Goal: Task Accomplishment & Management: Complete application form

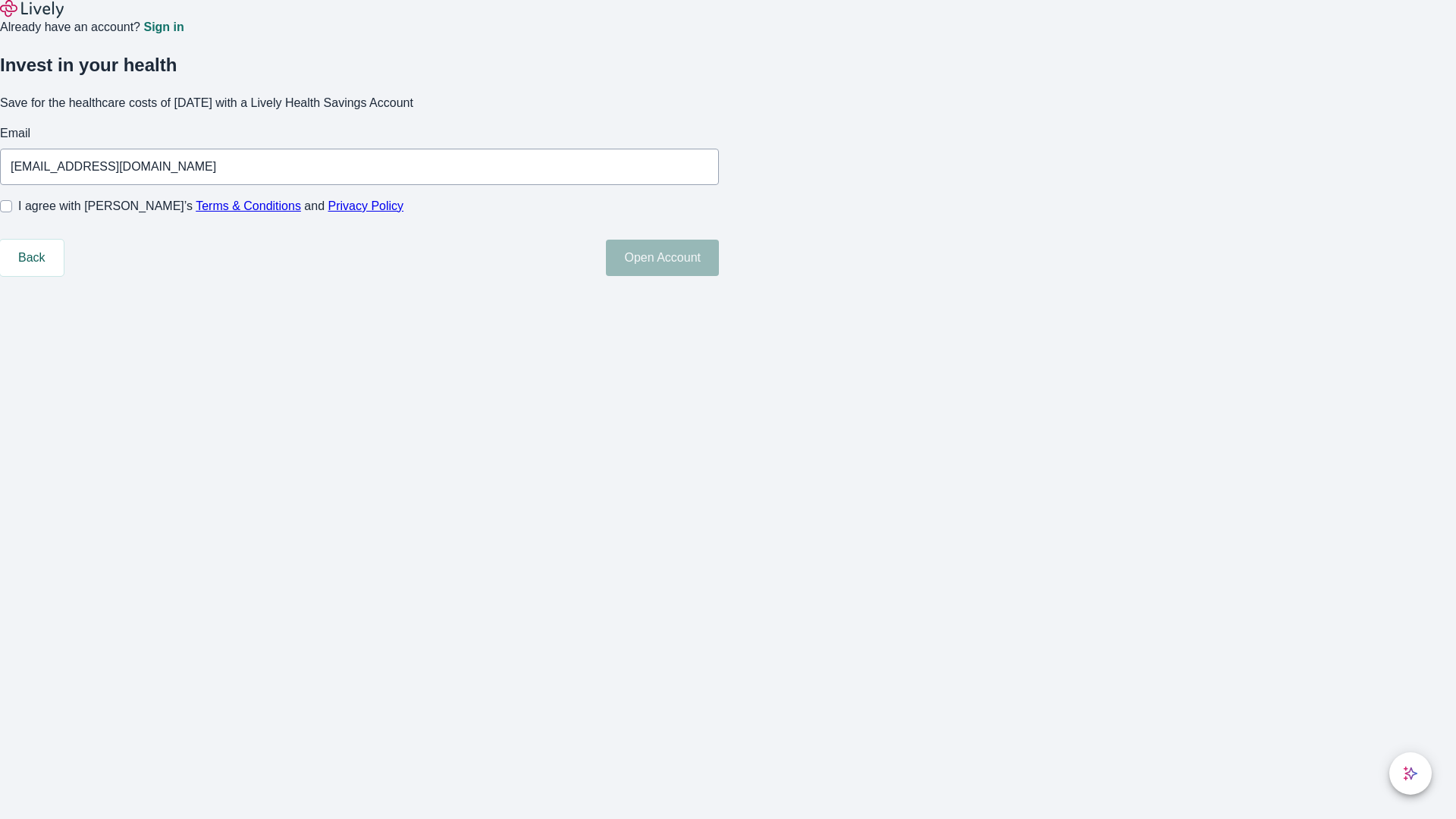
click at [12, 212] on input "I agree with Lively’s Terms & Conditions and Privacy Policy" at bounding box center [6, 206] width 12 height 12
checkbox input "true"
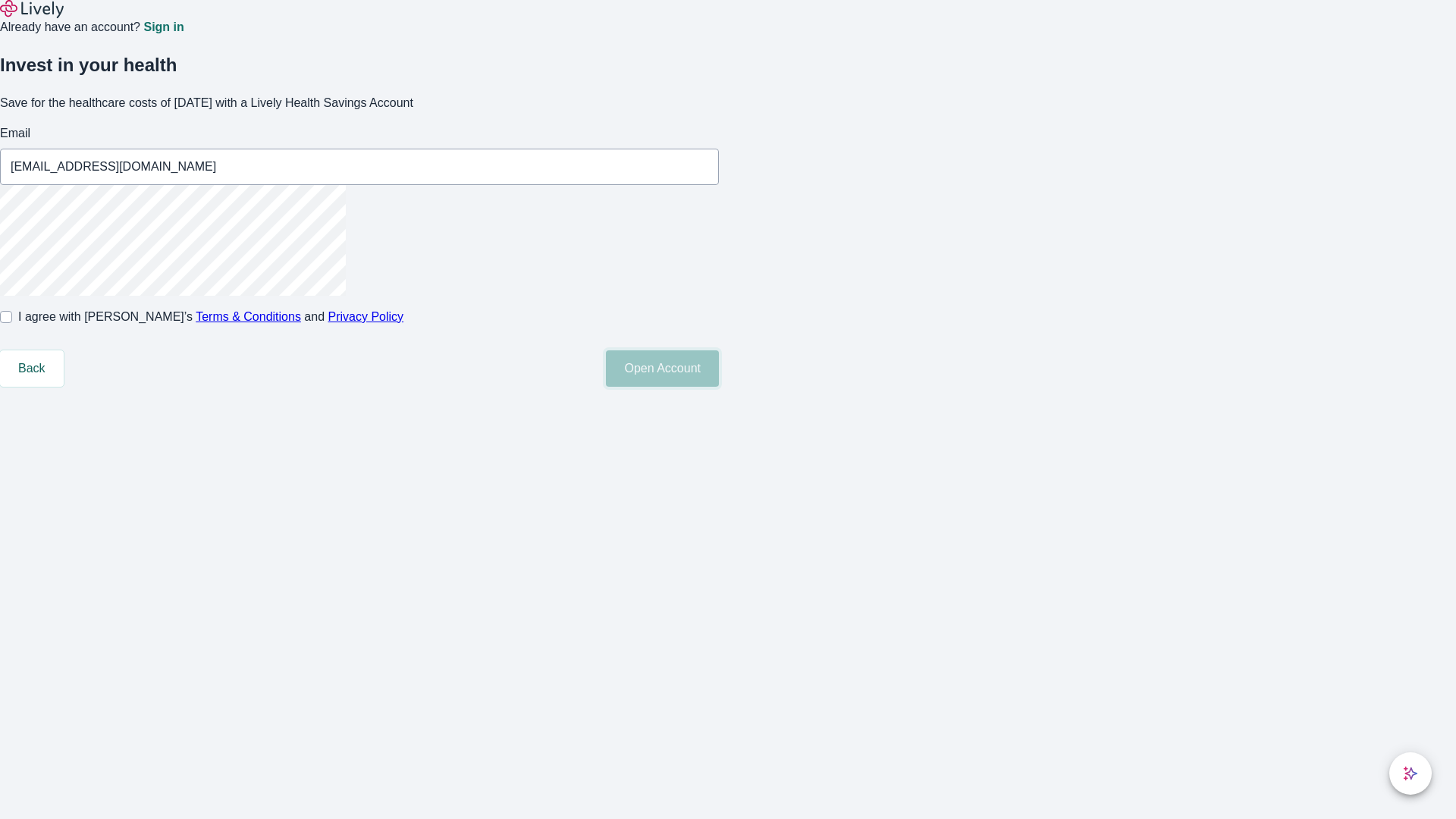
click at [719, 387] on button "Open Account" at bounding box center [662, 368] width 113 height 36
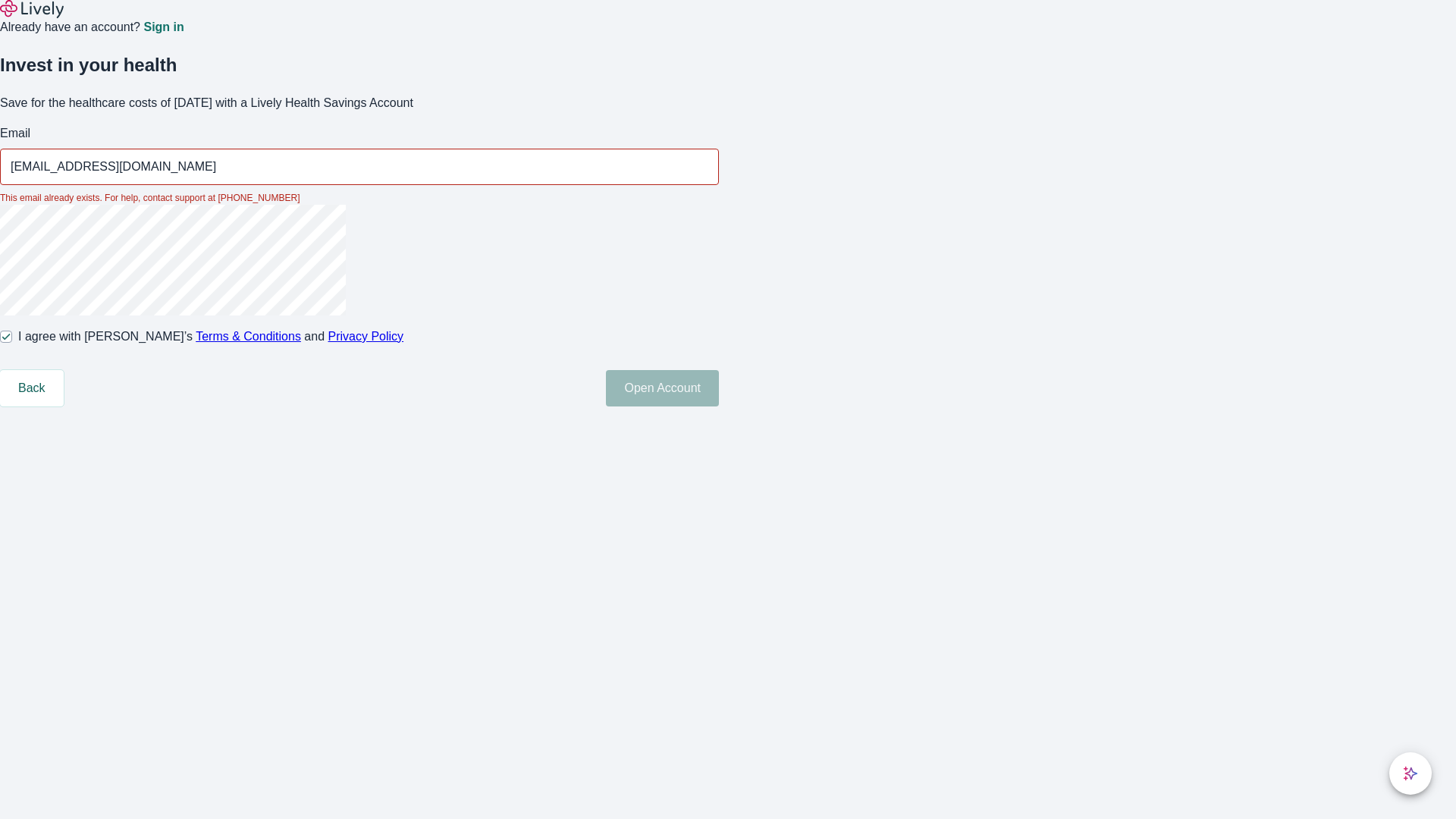
type input "[EMAIL_ADDRESS][DOMAIN_NAME]"
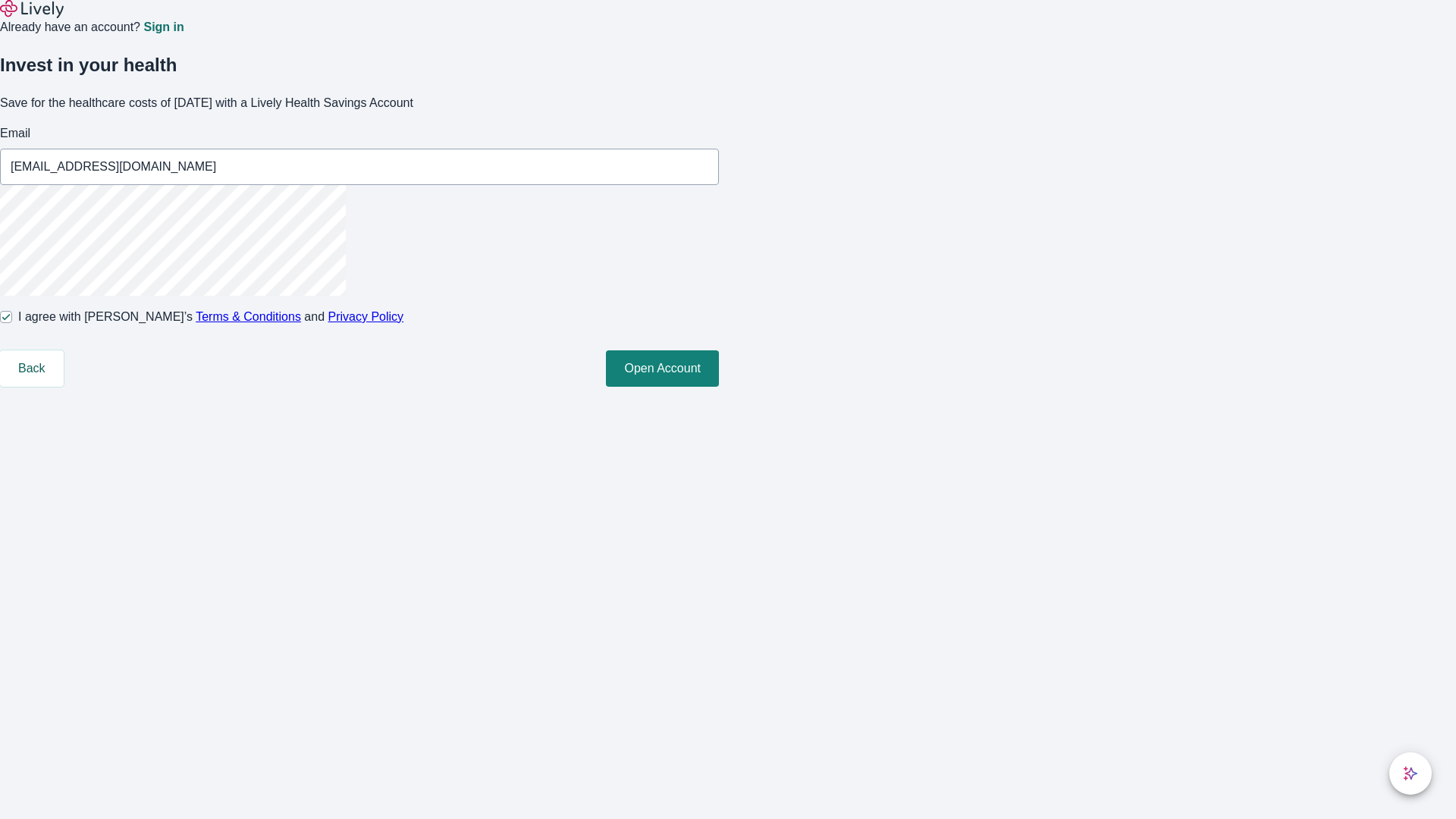
click at [12, 323] on input "I agree with Lively’s Terms & Conditions and Privacy Policy" at bounding box center [6, 317] width 12 height 12
checkbox input "false"
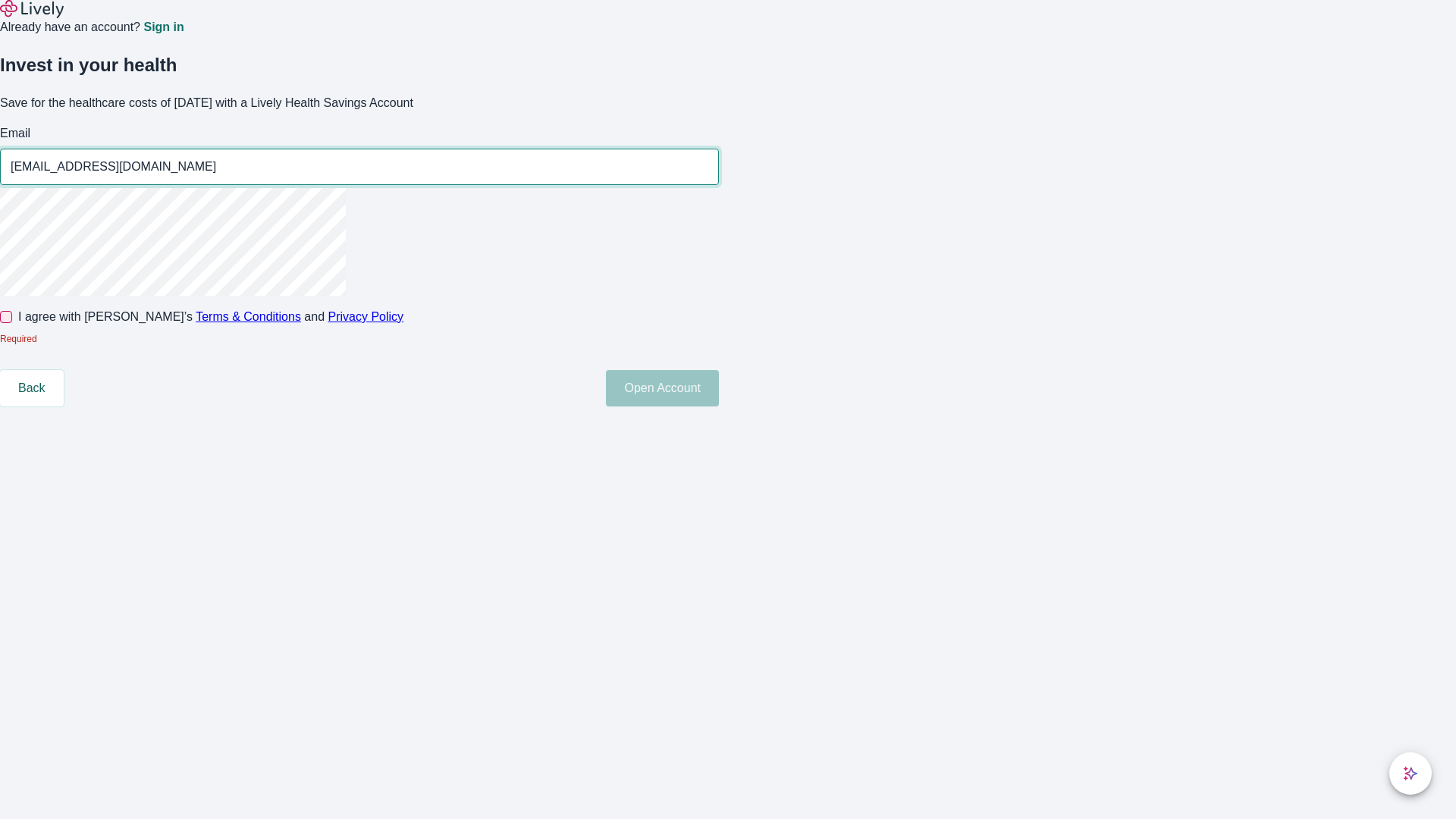
type input "[EMAIL_ADDRESS][DOMAIN_NAME]"
click at [12, 323] on input "I agree with Lively’s Terms & Conditions and Privacy Policy" at bounding box center [6, 317] width 12 height 12
checkbox input "true"
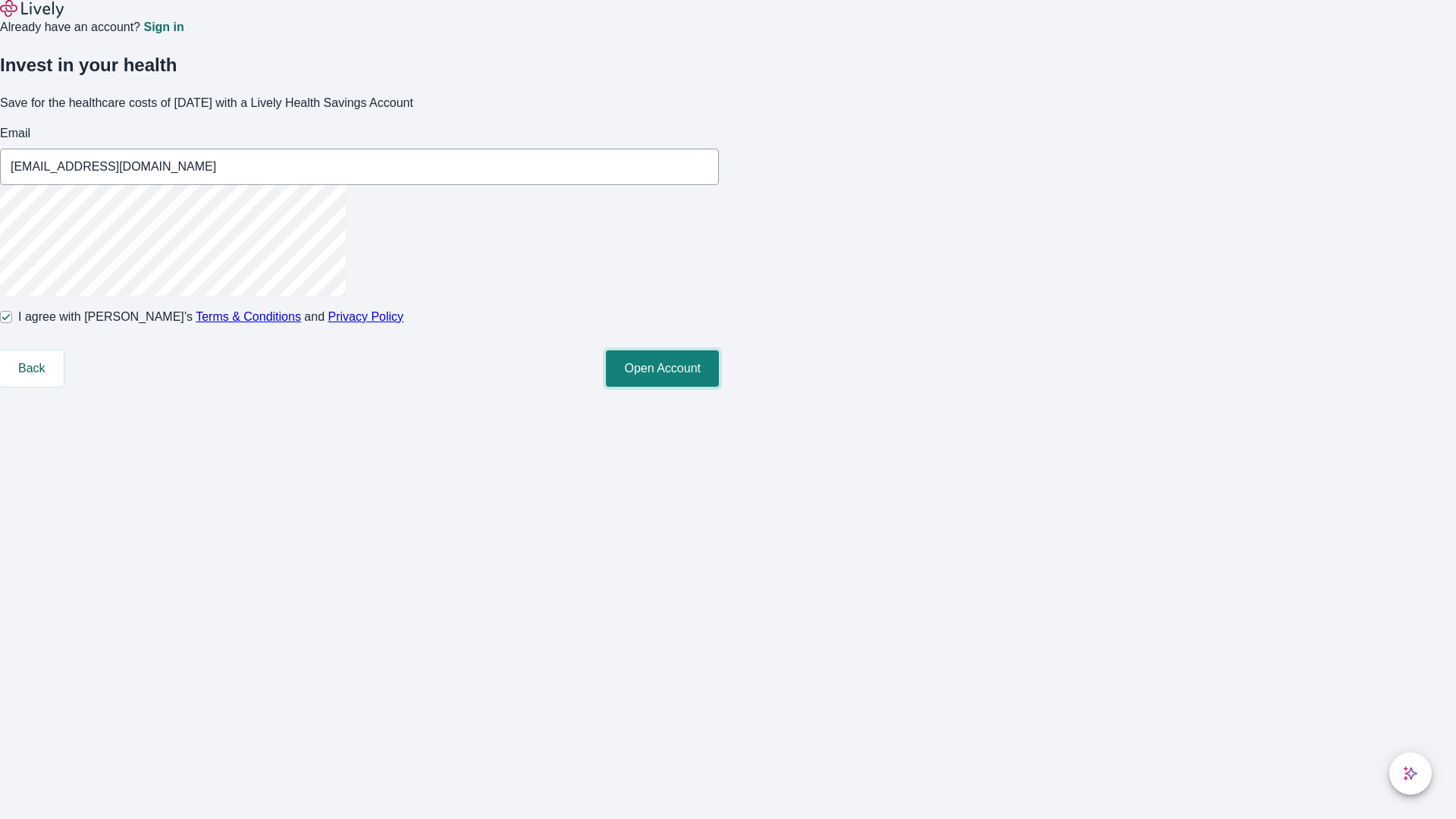
click at [719, 387] on button "Open Account" at bounding box center [662, 368] width 113 height 36
